Goal: Task Accomplishment & Management: Use online tool/utility

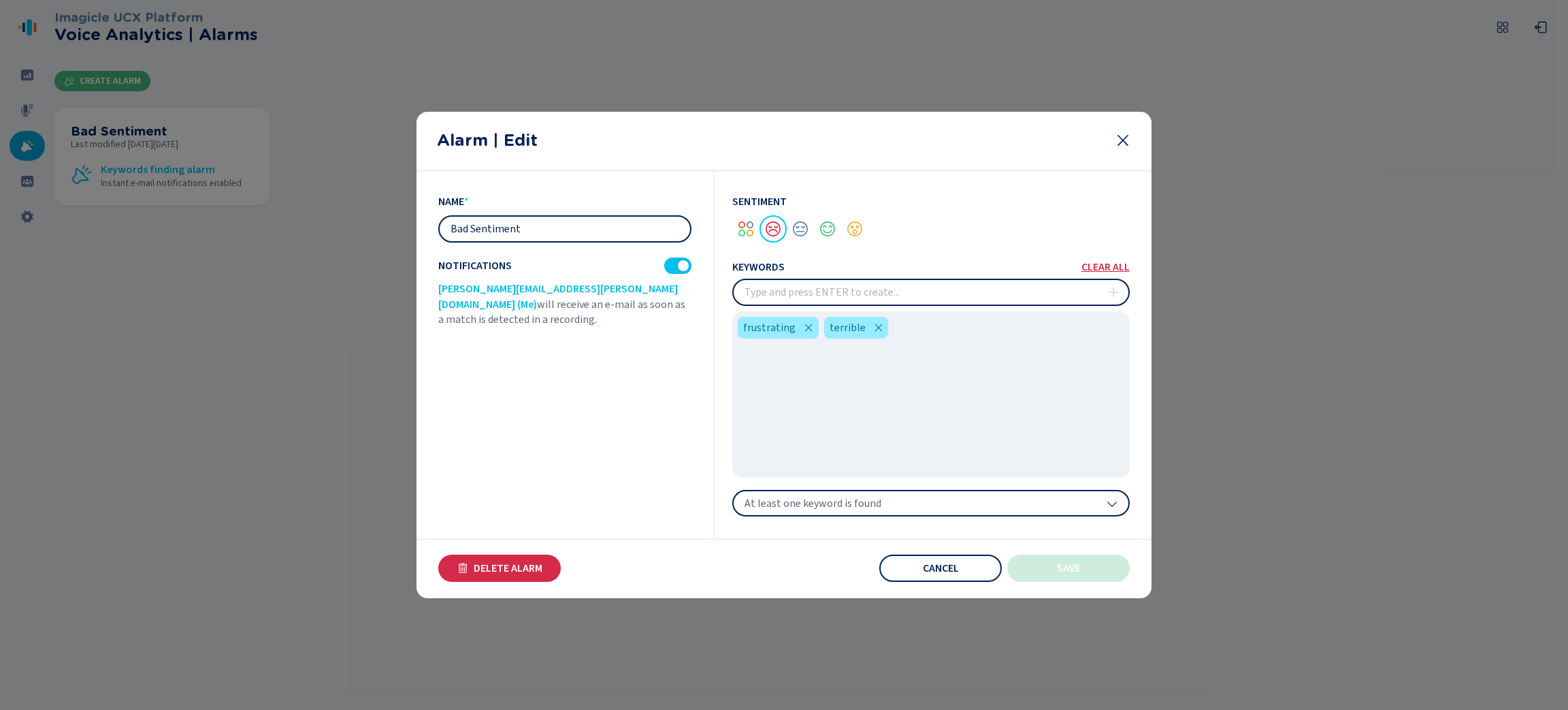
click at [1123, 134] on icon at bounding box center [1122, 140] width 16 height 16
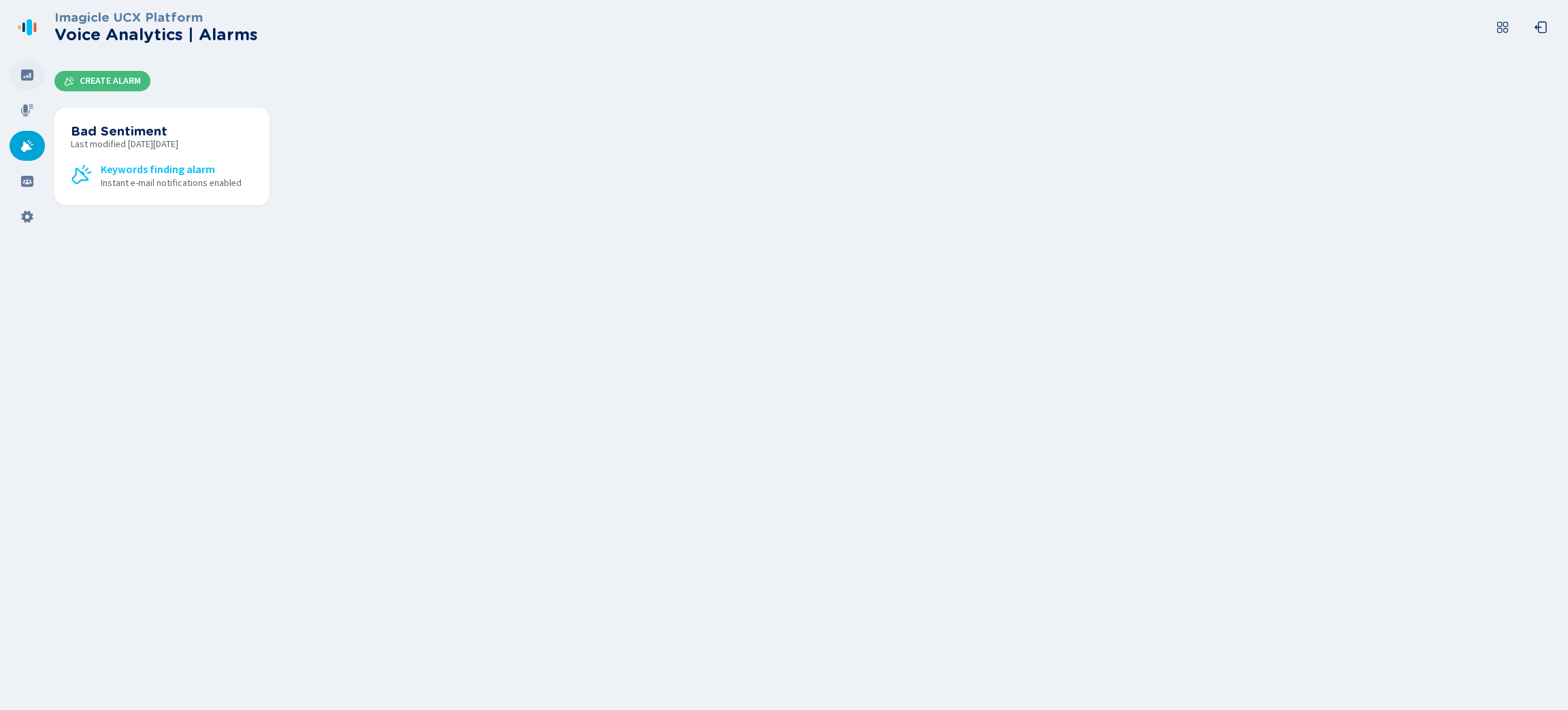
click at [23, 73] on icon at bounding box center [27, 74] width 13 height 11
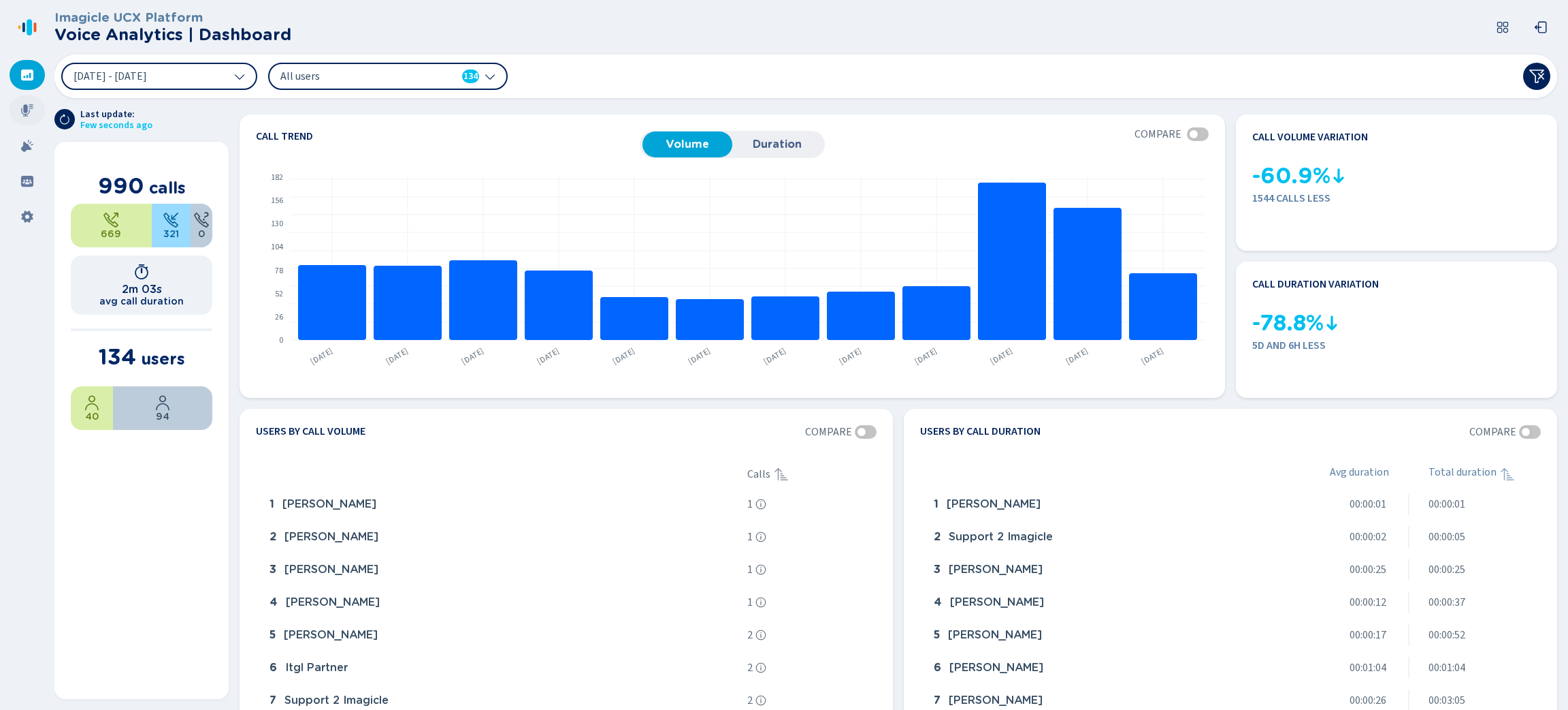
click at [26, 118] on div at bounding box center [27, 110] width 36 height 30
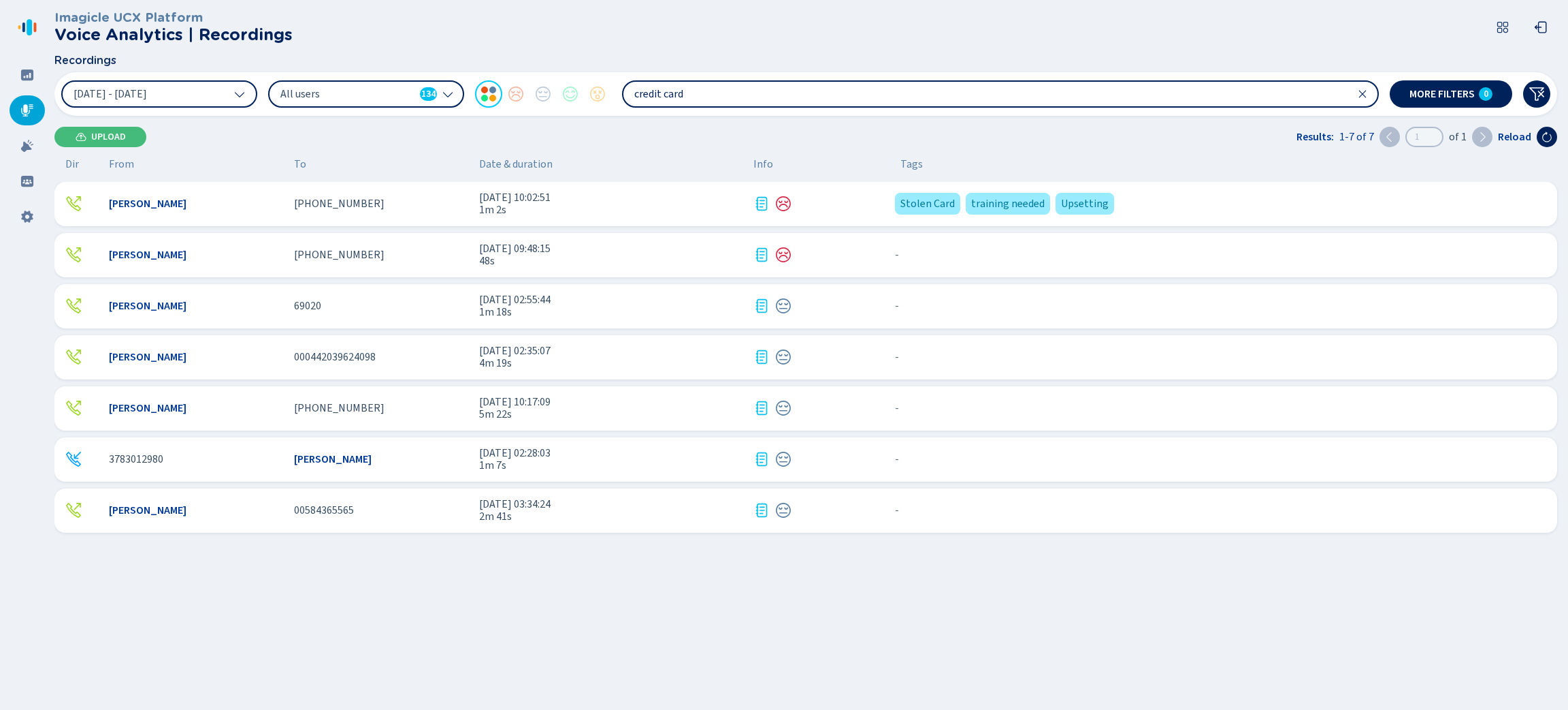
click at [829, 198] on div at bounding box center [816, 203] width 126 height 16
